Goal: Transaction & Acquisition: Purchase product/service

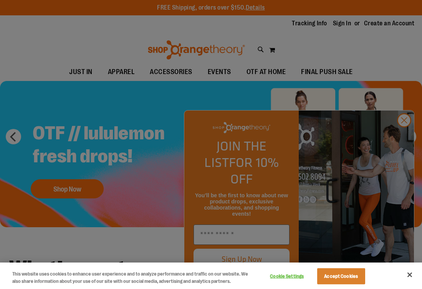
click at [402, 139] on div at bounding box center [211, 144] width 422 height 289
click at [402, 140] on div at bounding box center [211, 144] width 422 height 289
click at [407, 275] on button "Close" at bounding box center [409, 274] width 17 height 17
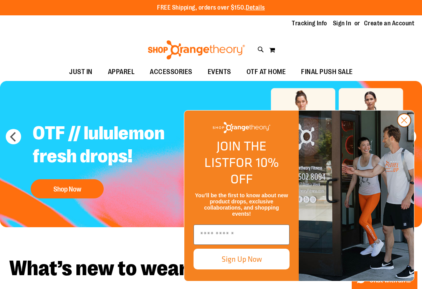
click at [407, 127] on circle "Close dialog" at bounding box center [403, 120] width 13 height 13
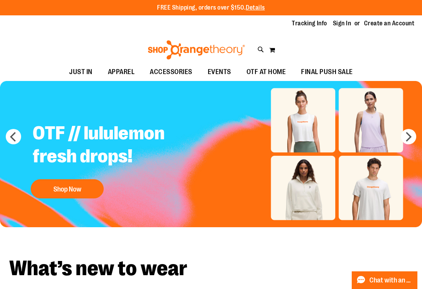
click at [305, 125] on img "Slide 1 of 5" at bounding box center [211, 154] width 422 height 147
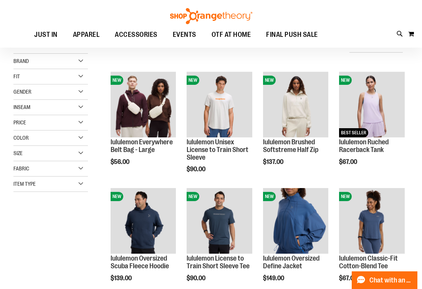
scroll to position [81, 0]
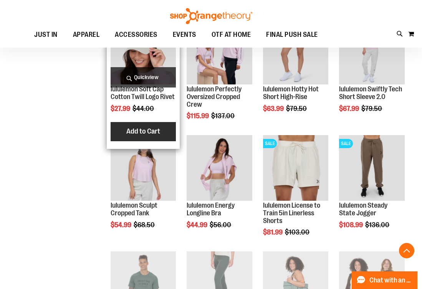
scroll to position [599, 0]
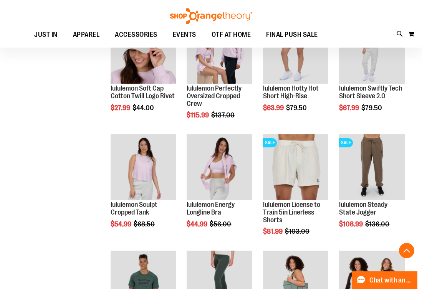
click at [395, 33] on div "Toggle Nav Search Popular Suggestions Advanced Search" at bounding box center [211, 24] width 422 height 48
click at [399, 34] on icon at bounding box center [399, 34] width 7 height 9
click at [235, 37] on input "Search" at bounding box center [210, 43] width 332 height 25
type input "*********"
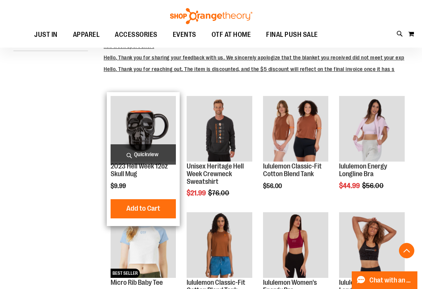
scroll to position [207, 0]
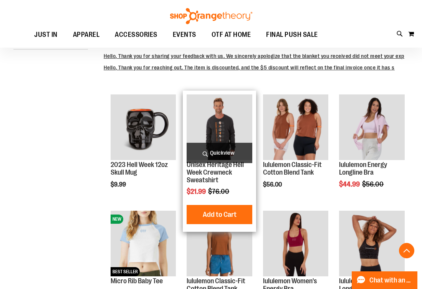
click at [228, 124] on img "product" at bounding box center [219, 127] width 66 height 66
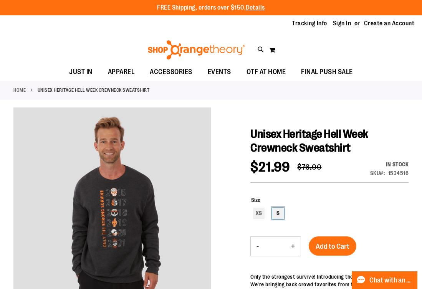
click at [278, 214] on div "S" at bounding box center [278, 214] width 12 height 12
type input "***"
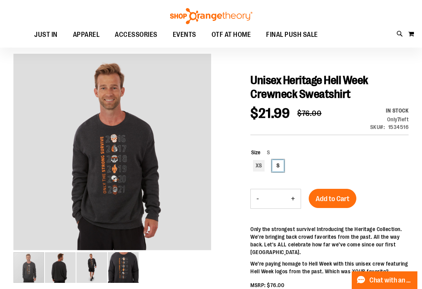
scroll to position [54, 0]
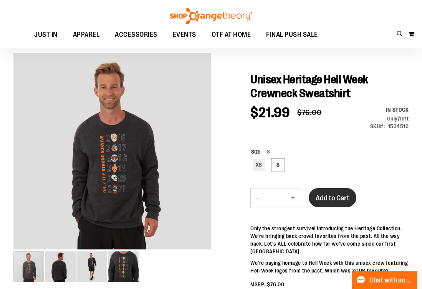
click at [336, 194] on span "Add to Cart" at bounding box center [332, 198] width 34 height 8
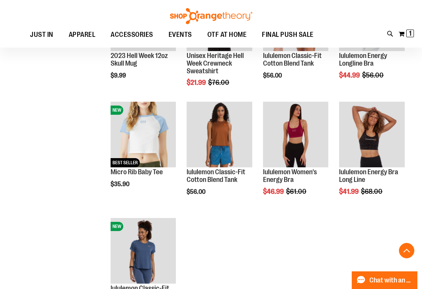
scroll to position [231, 0]
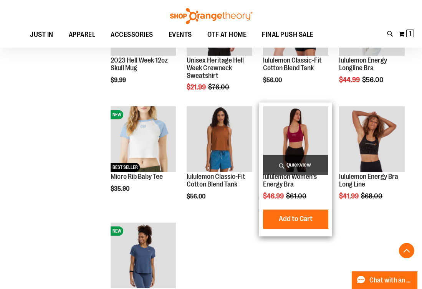
click at [311, 145] on img "product" at bounding box center [296, 139] width 66 height 66
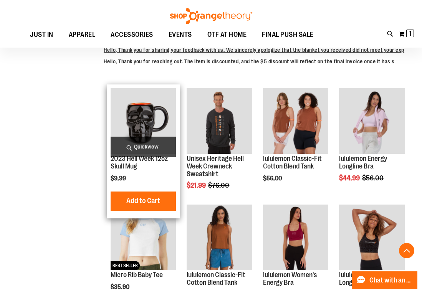
scroll to position [136, 0]
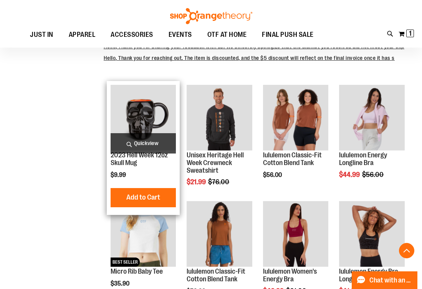
click at [147, 129] on img "product" at bounding box center [143, 118] width 66 height 66
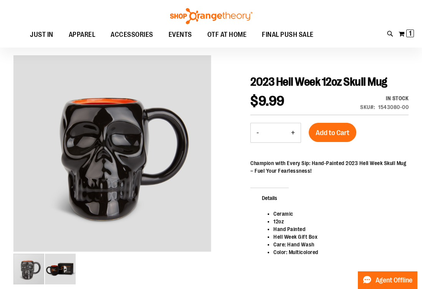
scroll to position [53, 0]
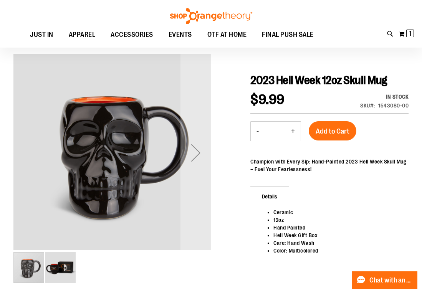
click at [62, 267] on img "image 2 of 2" at bounding box center [60, 267] width 31 height 31
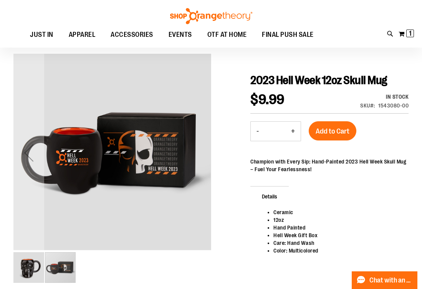
click at [21, 272] on img "image 1 of 2" at bounding box center [28, 267] width 31 height 31
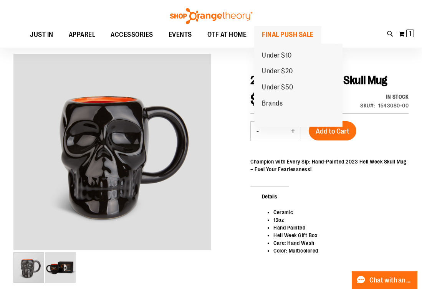
click at [282, 35] on span "FINAL PUSH SALE" at bounding box center [288, 34] width 52 height 17
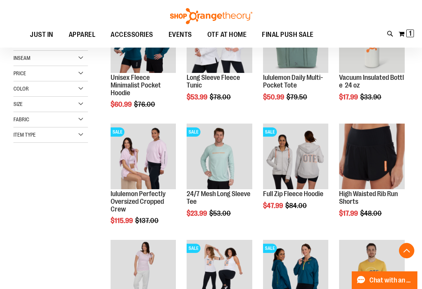
scroll to position [257, 0]
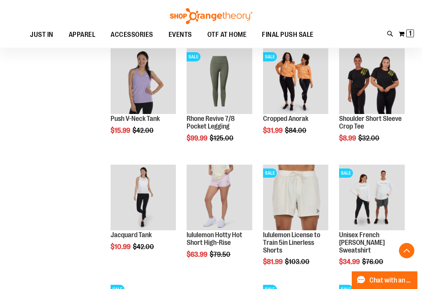
scroll to position [473, 0]
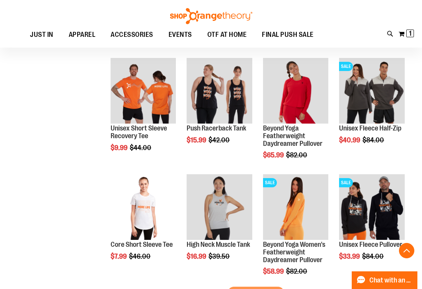
scroll to position [936, 0]
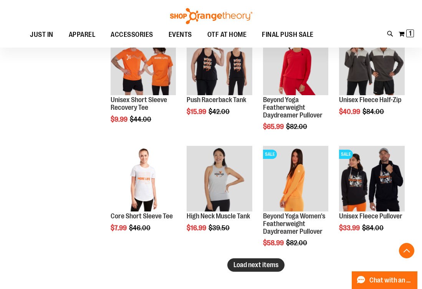
click at [240, 264] on span "Load next items" at bounding box center [255, 265] width 45 height 8
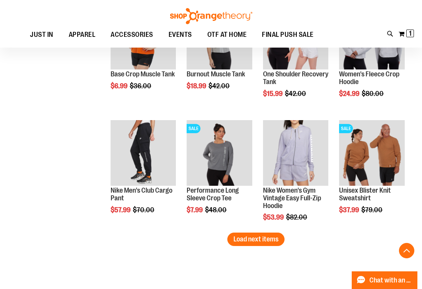
scroll to position [1312, 0]
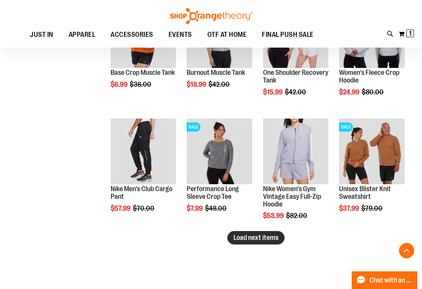
click at [260, 236] on span "Load next items" at bounding box center [255, 238] width 45 height 8
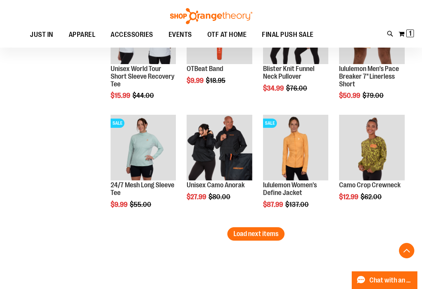
scroll to position [1670, 0]
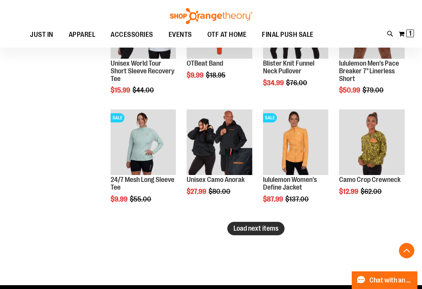
click at [257, 228] on span "Load next items" at bounding box center [255, 228] width 45 height 8
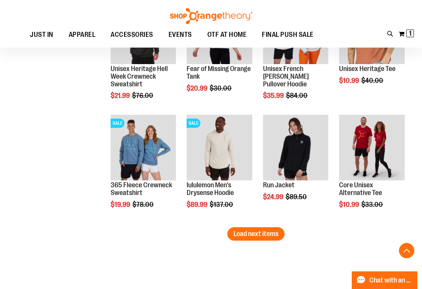
scroll to position [2014, 0]
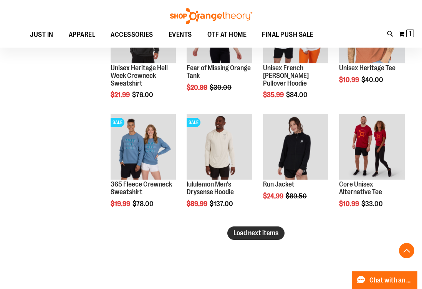
click at [261, 234] on span "Load next items" at bounding box center [255, 233] width 45 height 8
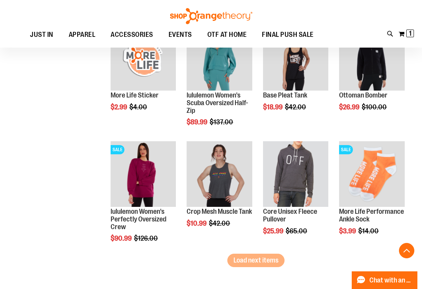
scroll to position [2339, 0]
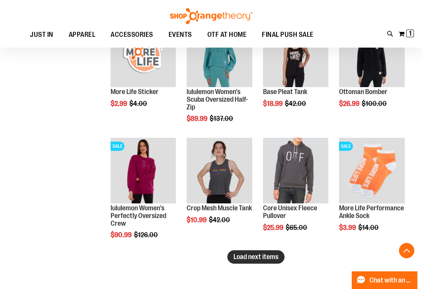
click at [264, 260] on span "Load next items" at bounding box center [255, 257] width 45 height 8
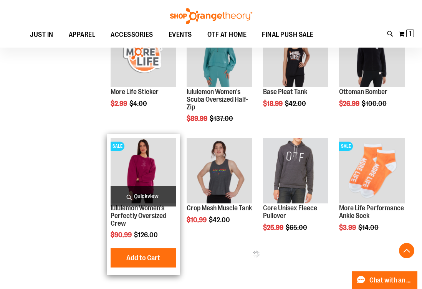
click at [146, 170] on img "product" at bounding box center [143, 171] width 66 height 66
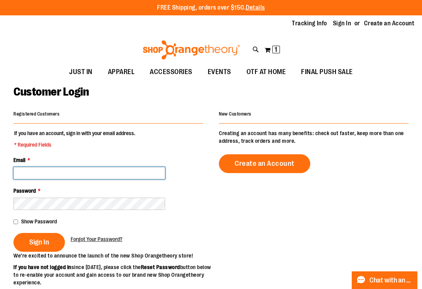
type input "**********"
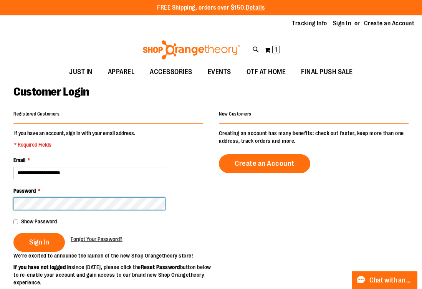
click at [39, 241] on button "Sign In" at bounding box center [38, 242] width 51 height 19
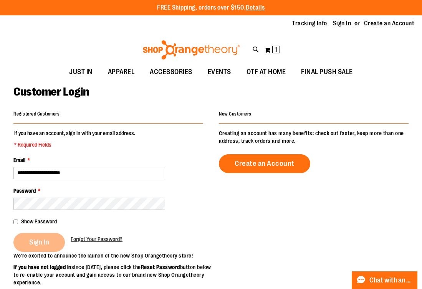
click at [58, 233] on div "Sign In" at bounding box center [41, 242] width 57 height 19
drag, startPoint x: 58, startPoint y: 189, endPoint x: 42, endPoint y: 183, distance: 16.7
click at [44, 233] on div "Sign In" at bounding box center [41, 242] width 57 height 19
click at [18, 218] on div "Show Password" at bounding box center [108, 222] width 190 height 8
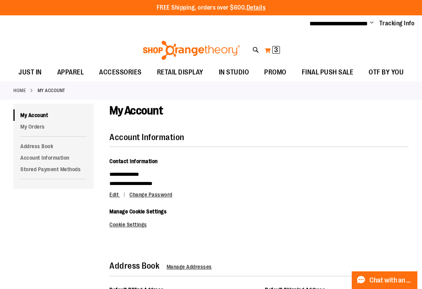
click at [276, 49] on span "3" at bounding box center [276, 50] width 4 height 8
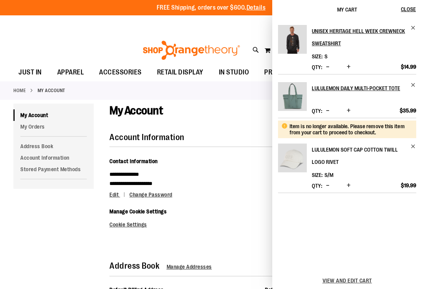
click at [410, 147] on link "lululemon Soft Cap Cotton Twill Logo Rivet" at bounding box center [363, 155] width 104 height 25
click at [340, 150] on h2 "lululemon Soft Cap Cotton Twill Logo Rivet" at bounding box center [358, 155] width 94 height 25
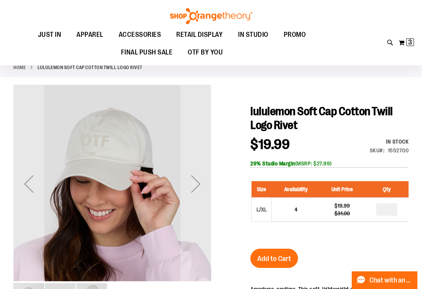
scroll to position [23, 0]
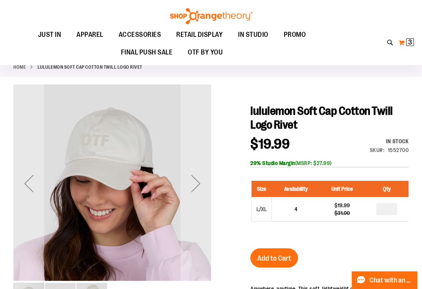
click at [408, 44] on span "3" at bounding box center [410, 42] width 4 height 8
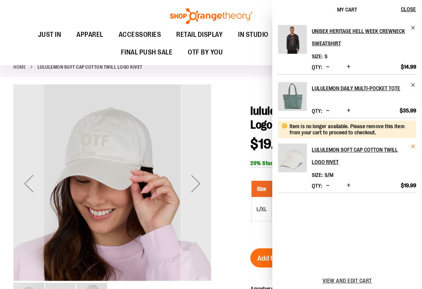
click at [412, 146] on span "Remove item" at bounding box center [413, 146] width 6 height 6
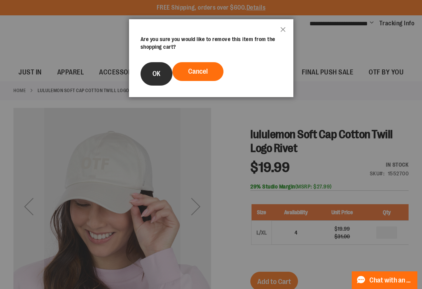
click at [163, 73] on button "OK" at bounding box center [156, 73] width 32 height 23
